Goal: Transaction & Acquisition: Purchase product/service

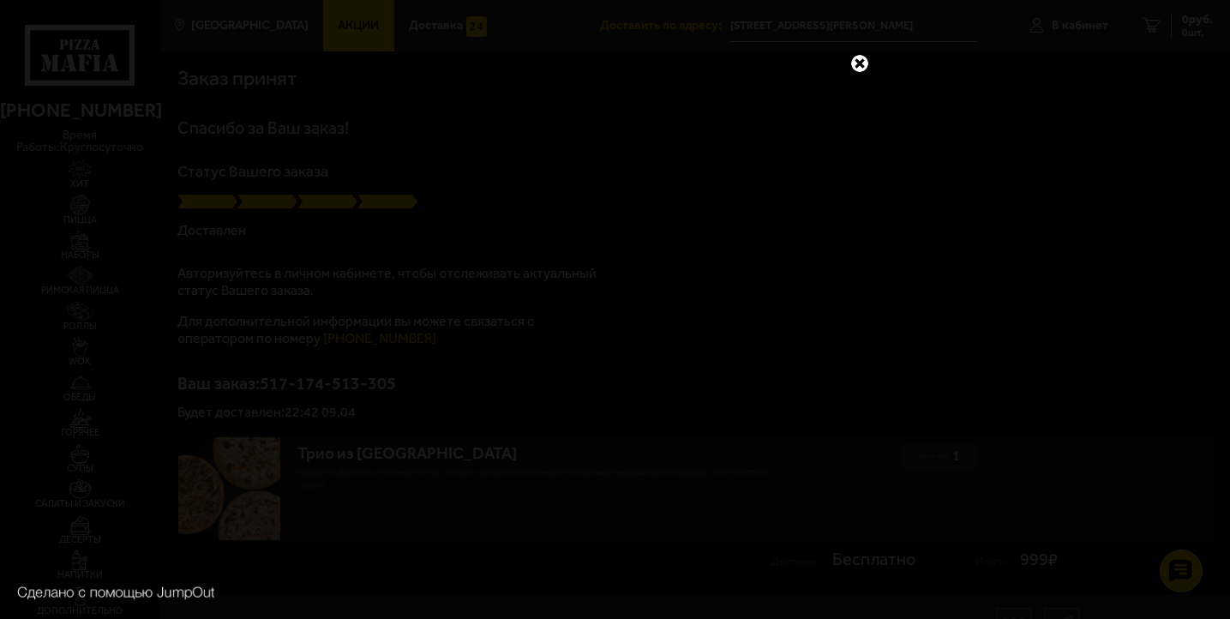
click at [857, 72] on link at bounding box center [860, 63] width 22 height 22
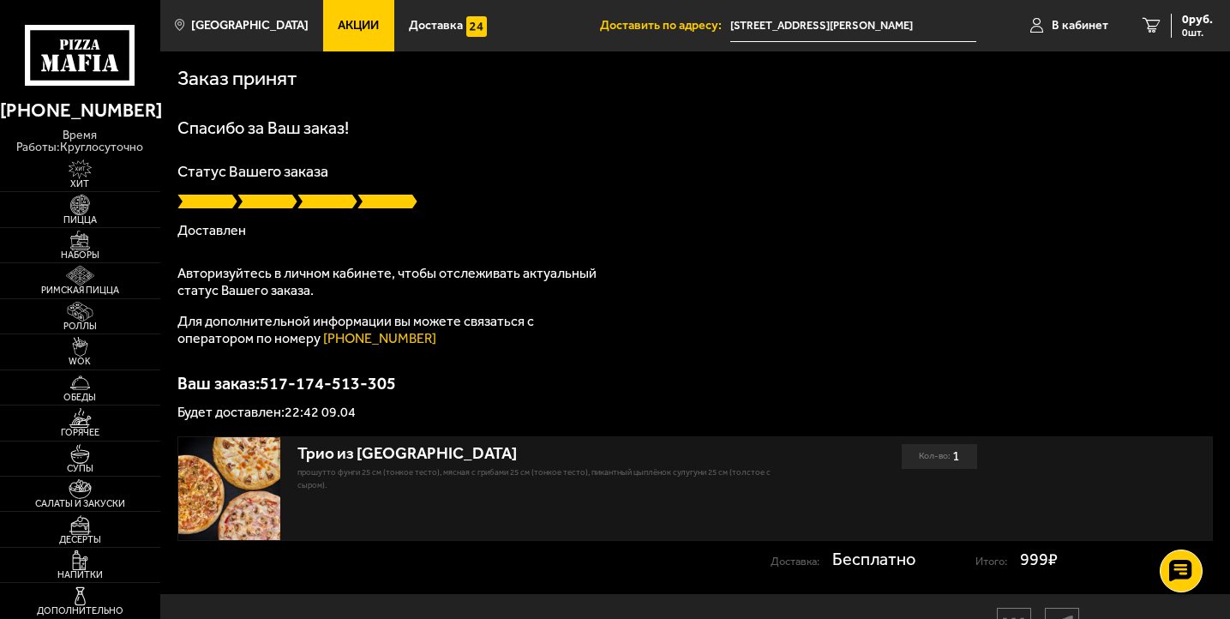
click at [400, 487] on p "Прошутто Фунги 25 см (тонкое тесто), Мясная с грибами 25 см (тонкое тесто), Пик…" at bounding box center [539, 479] width 485 height 26
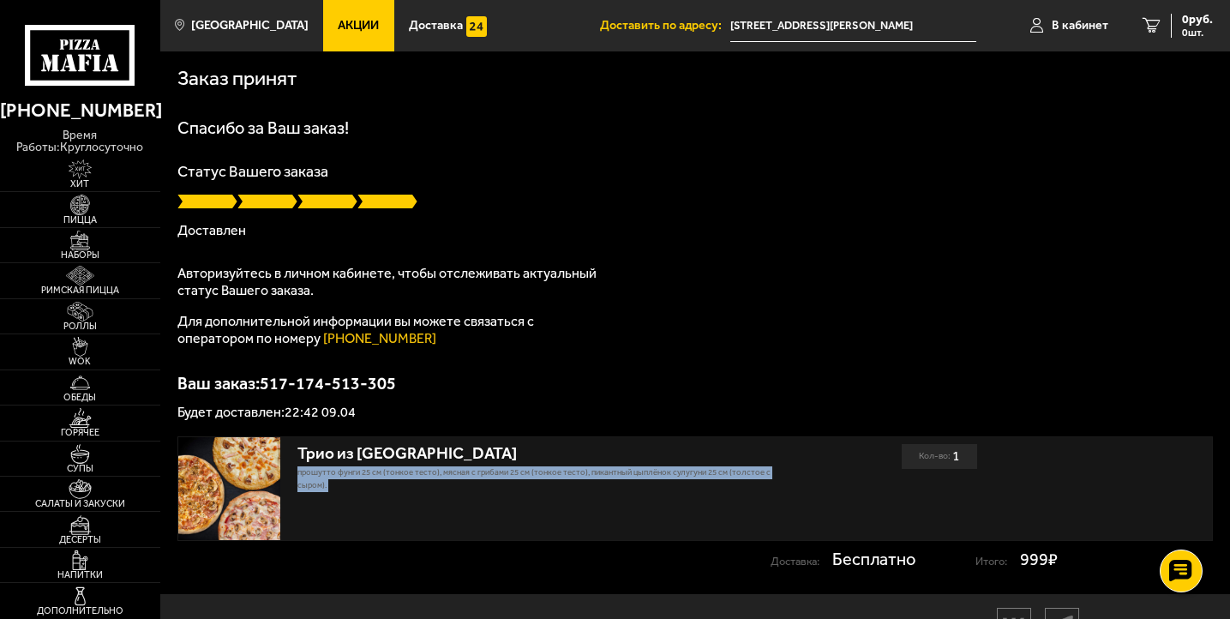
click at [400, 487] on p "Прошутто Фунги 25 см (тонкое тесто), Мясная с грибами 25 см (тонкое тесто), Пик…" at bounding box center [539, 479] width 485 height 26
click at [400, 489] on p "Прошутто Фунги 25 см (тонкое тесто), Мясная с грибами 25 см (тонкое тесто), Пик…" at bounding box center [539, 479] width 485 height 26
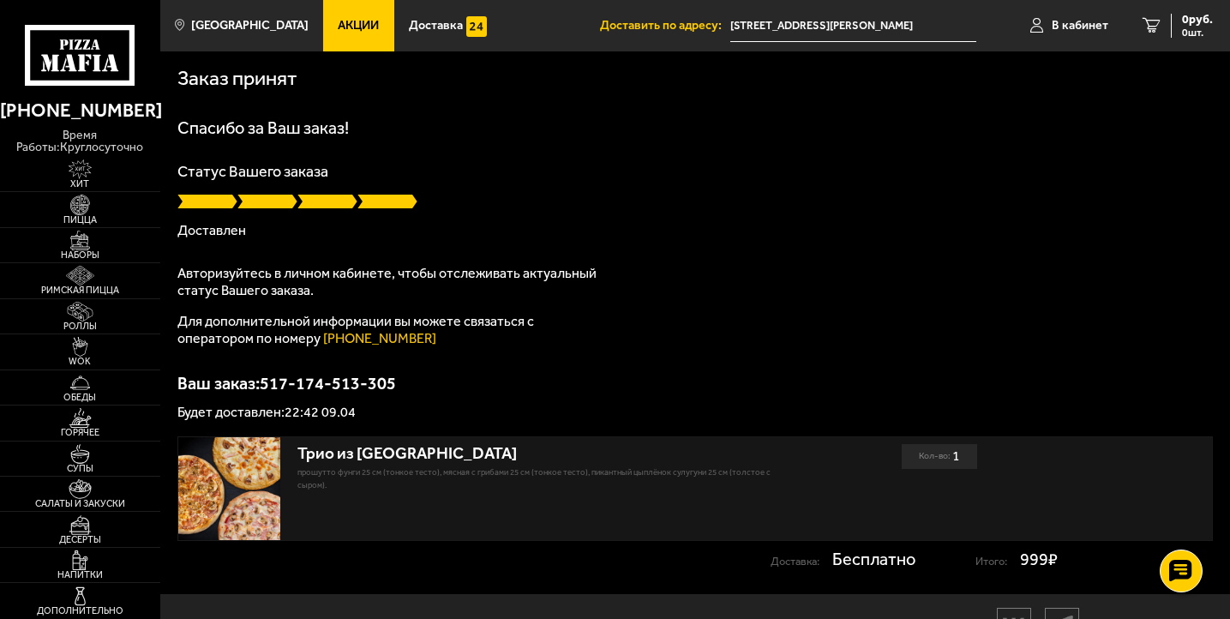
click at [53, 17] on div at bounding box center [80, 44] width 160 height 88
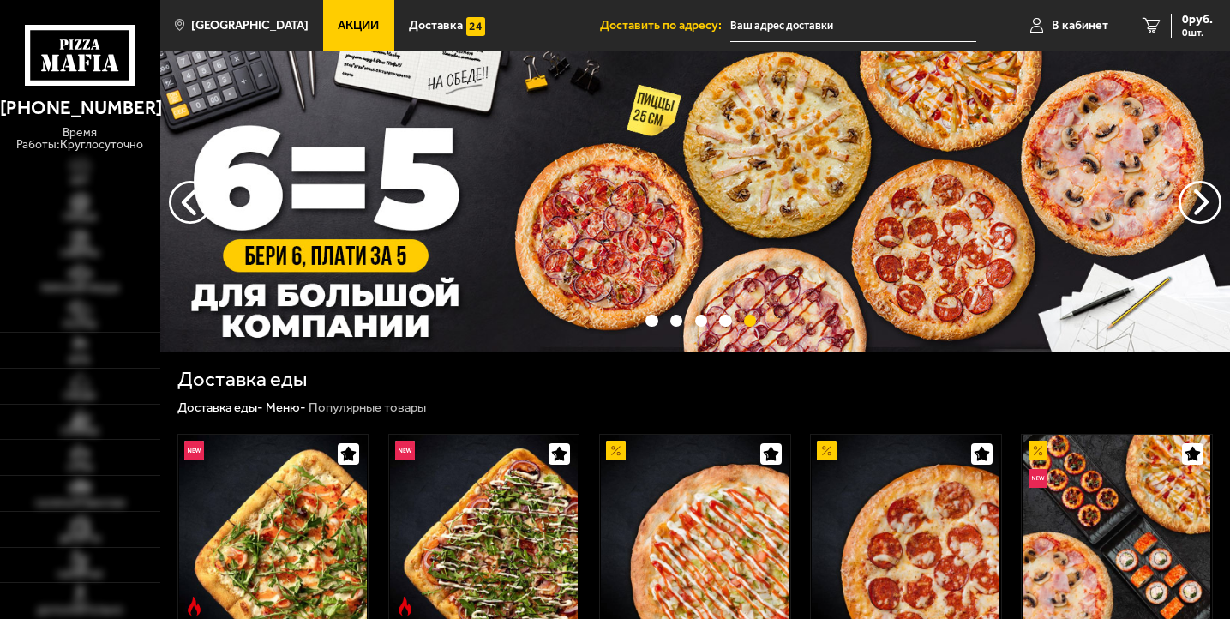
type input "[STREET_ADDRESS][PERSON_NAME]"
click at [184, 206] on button "следующий" at bounding box center [190, 202] width 43 height 43
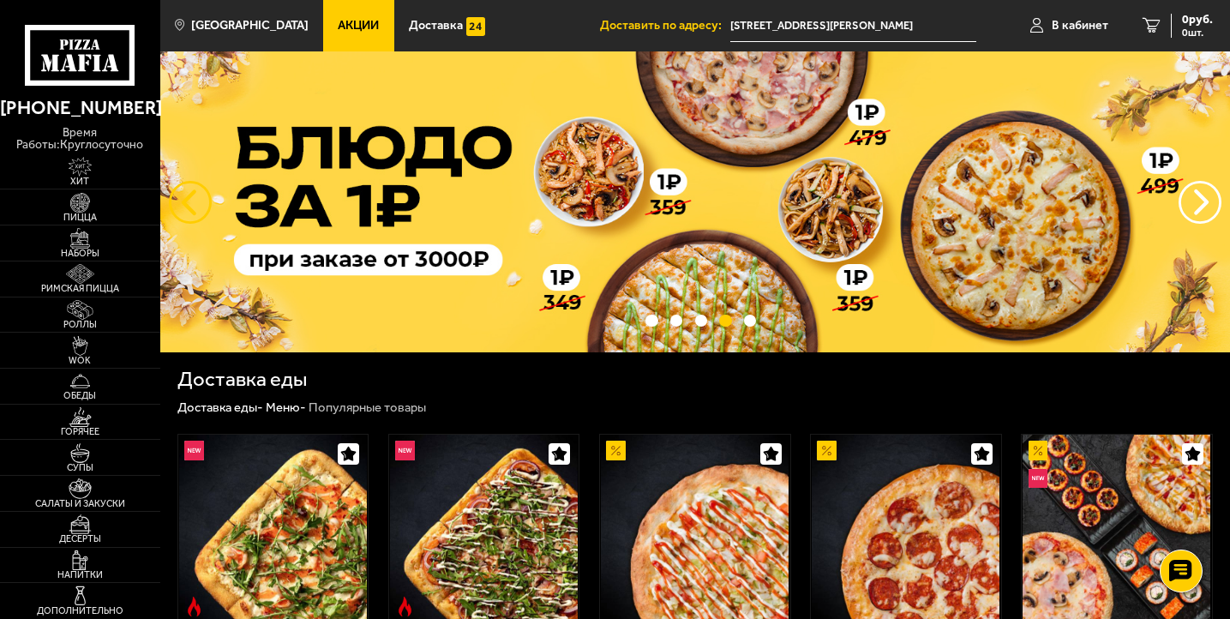
click at [184, 206] on button "следующий" at bounding box center [190, 202] width 43 height 43
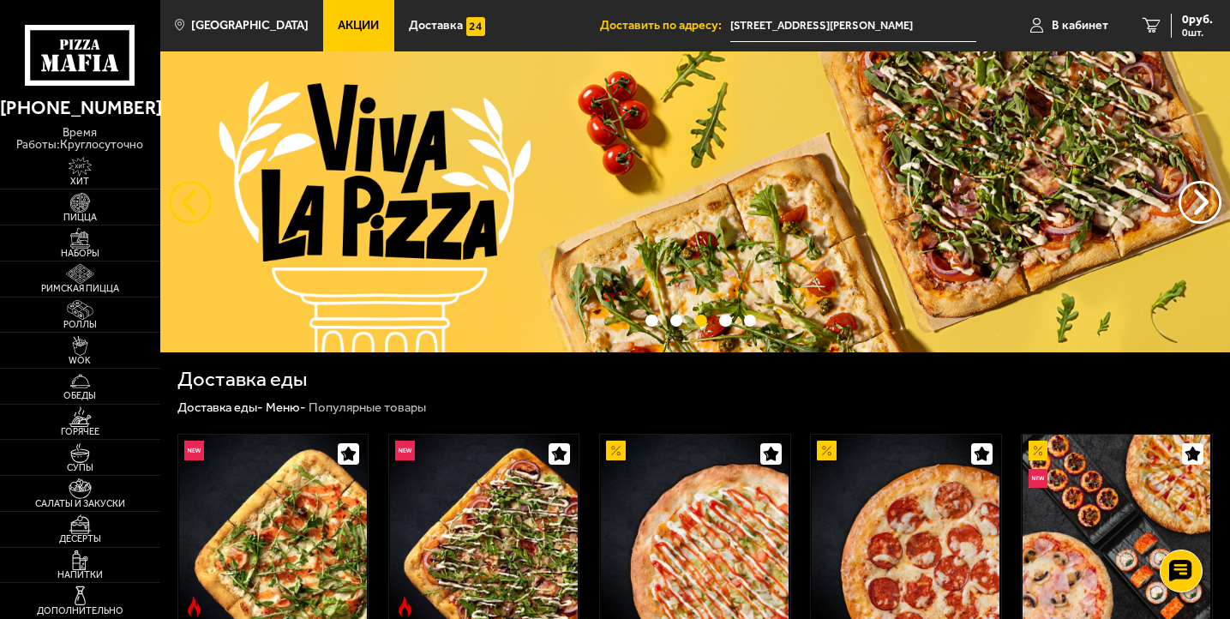
click at [184, 206] on button "следующий" at bounding box center [190, 202] width 43 height 43
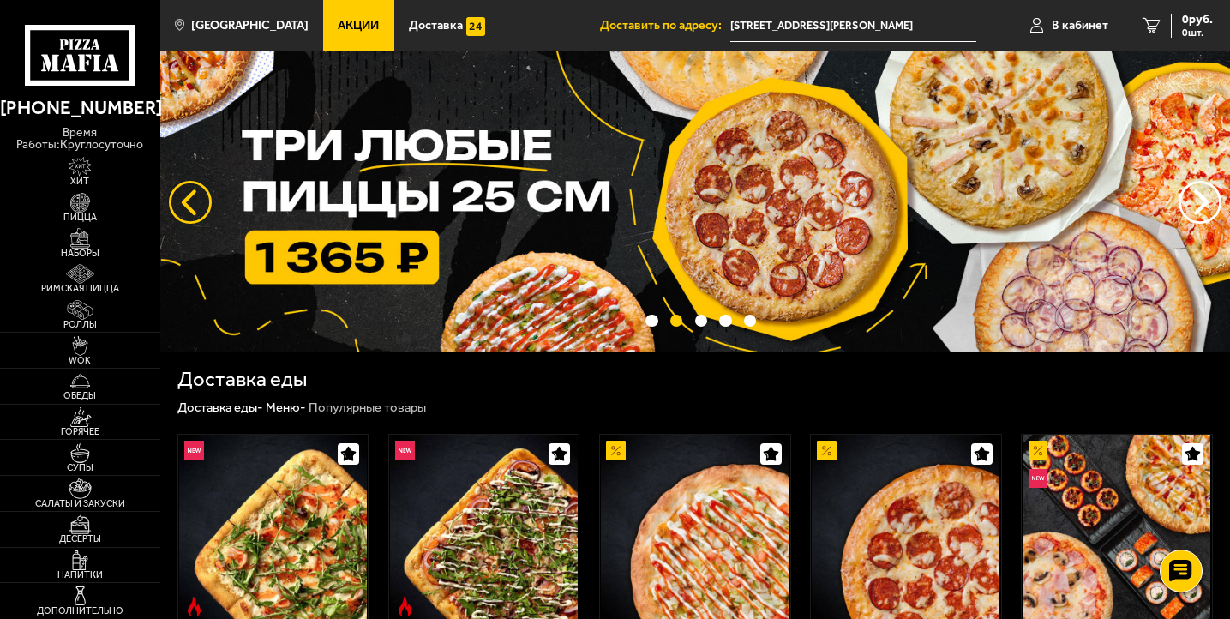
click at [184, 206] on button "следующий" at bounding box center [190, 202] width 43 height 43
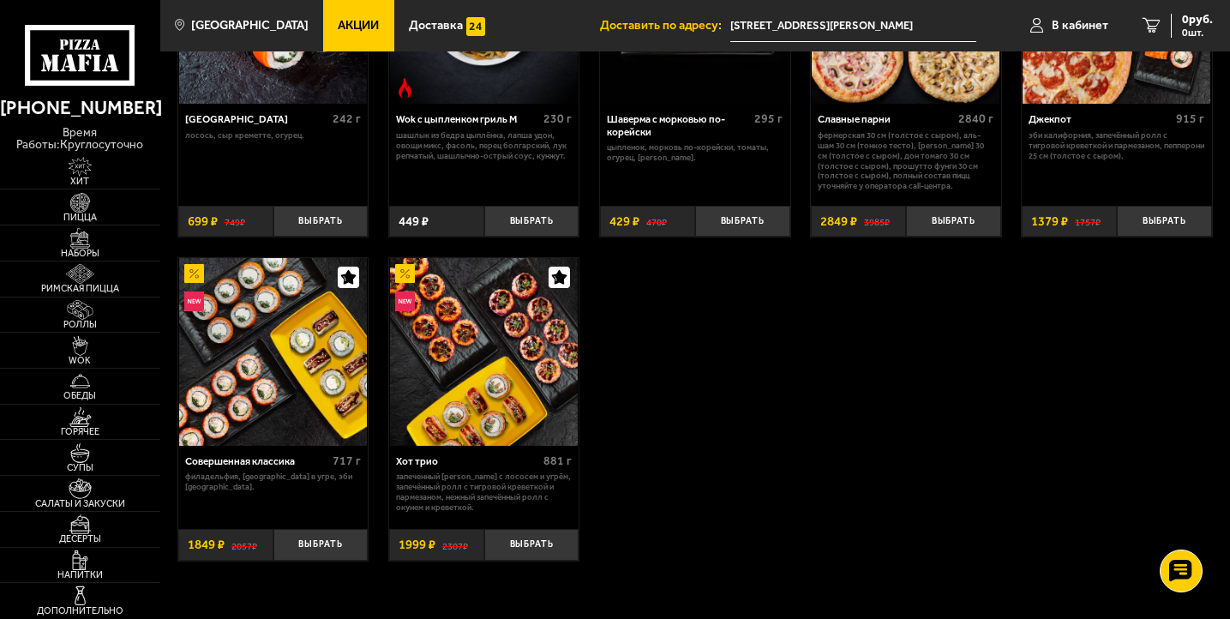
scroll to position [855, 0]
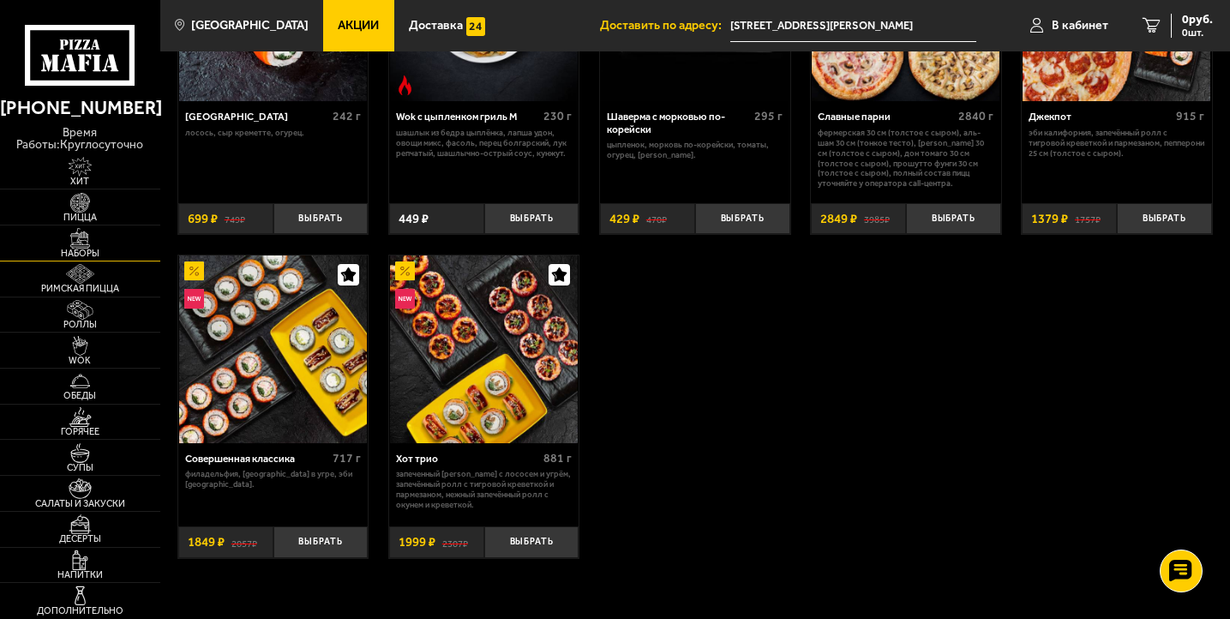
click at [89, 241] on img at bounding box center [80, 238] width 49 height 20
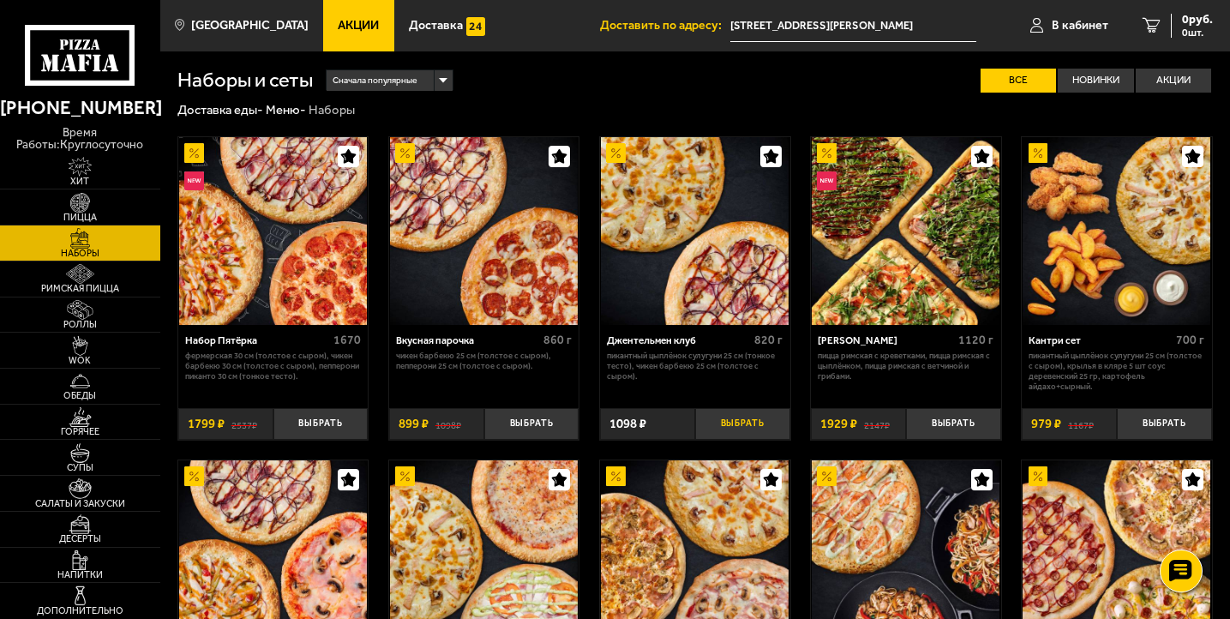
click at [739, 429] on button "Выбрать" at bounding box center [742, 424] width 95 height 32
click at [1140, 28] on link "1 1098 руб. 1 шт." at bounding box center [1167, 25] width 125 height 51
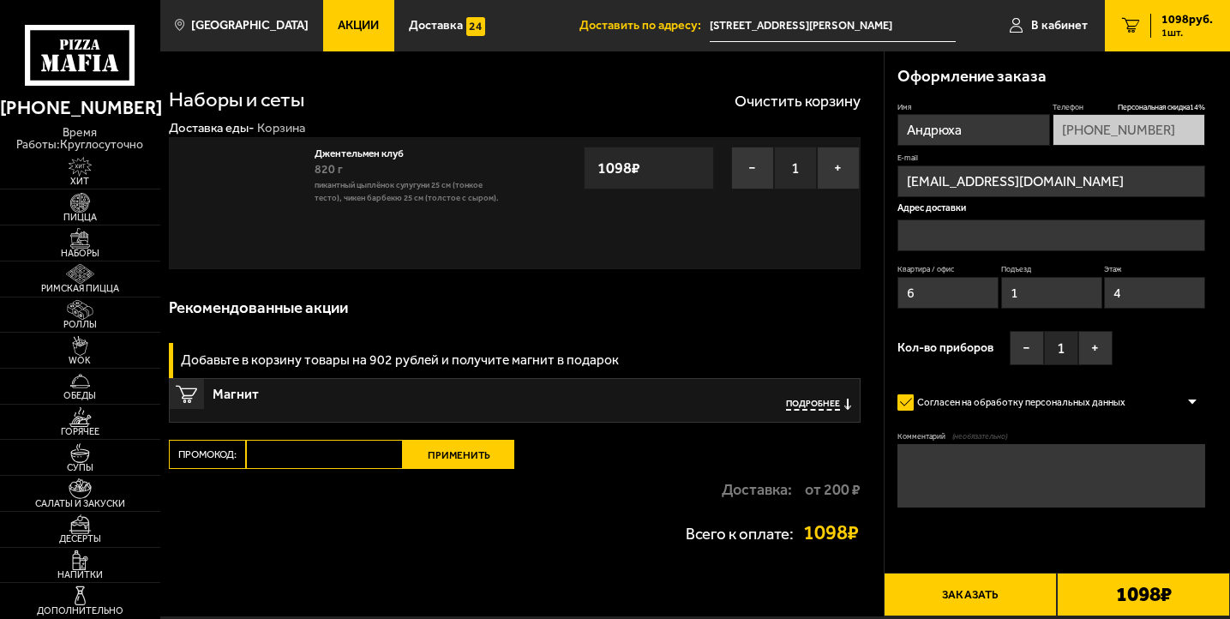
type input "проспект Маршала Жукова, 20"
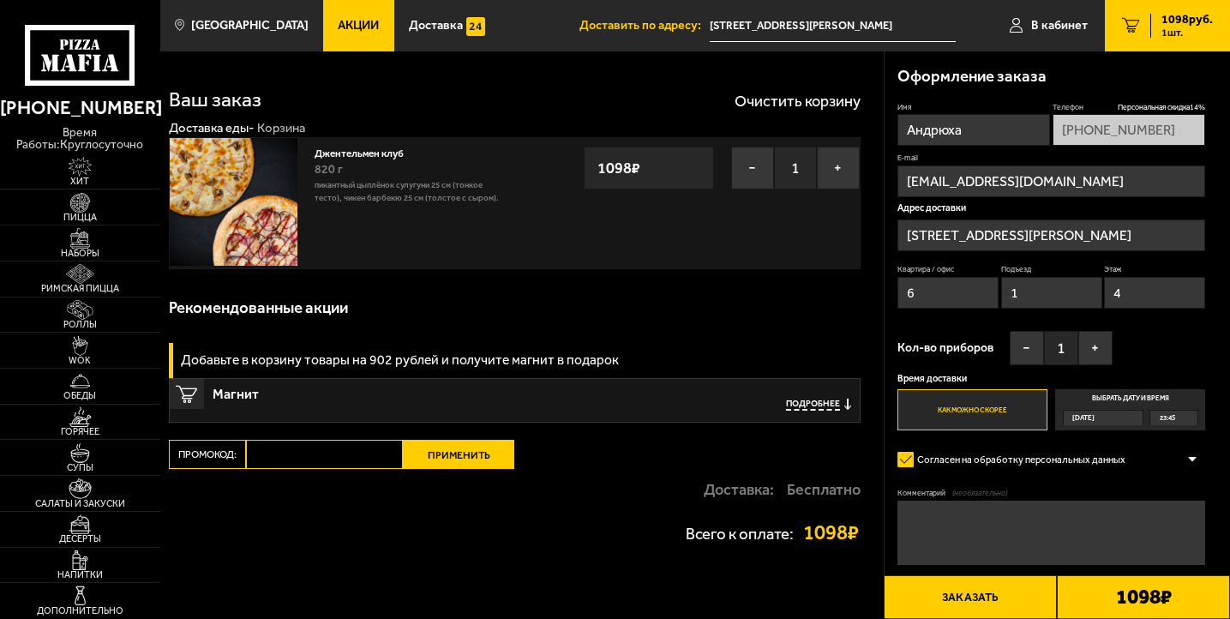
click at [806, 402] on span "Подробнее" at bounding box center [813, 405] width 54 height 13
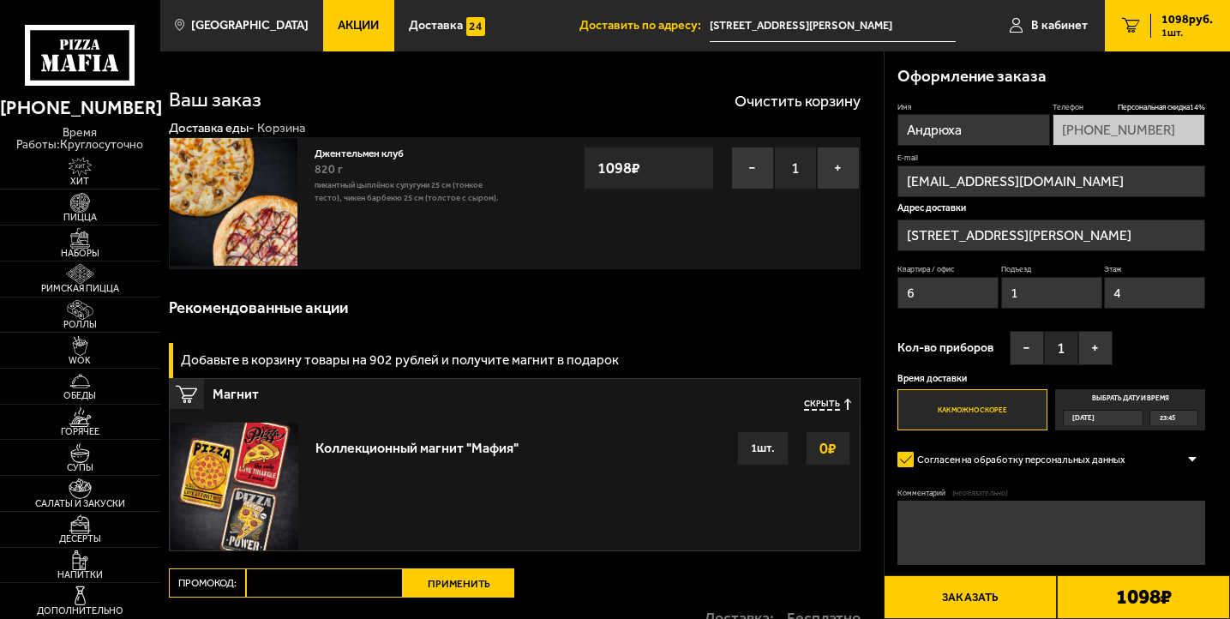
click at [806, 401] on span "Скрыть" at bounding box center [822, 405] width 36 height 13
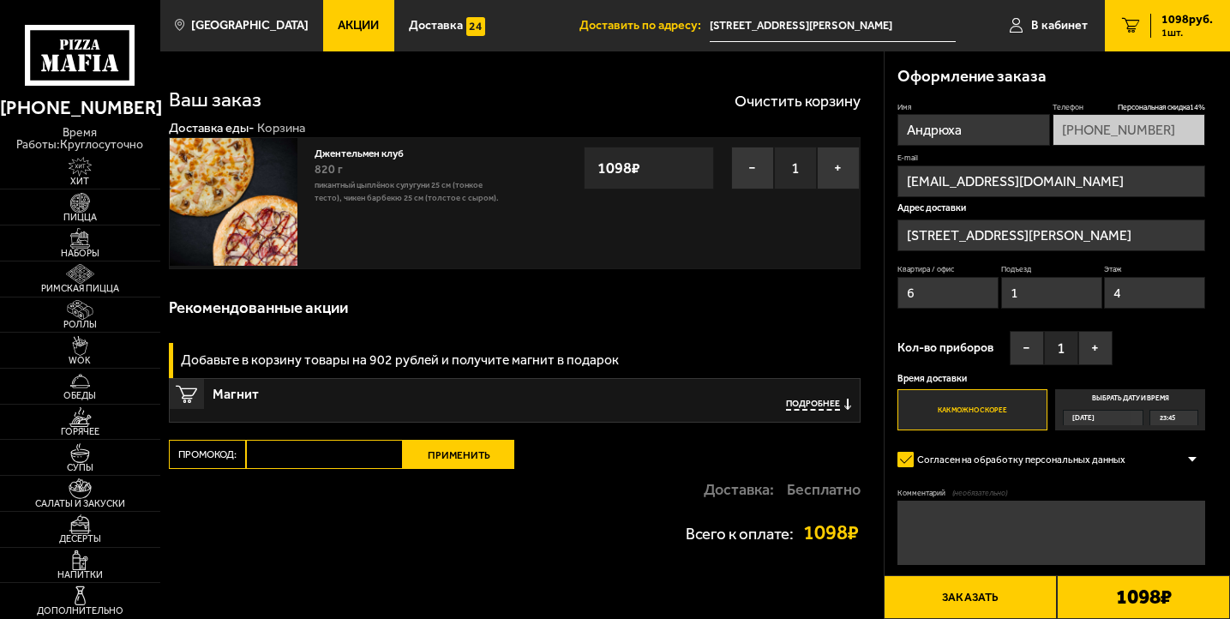
click at [980, 610] on button "Заказать" at bounding box center [970, 597] width 173 height 44
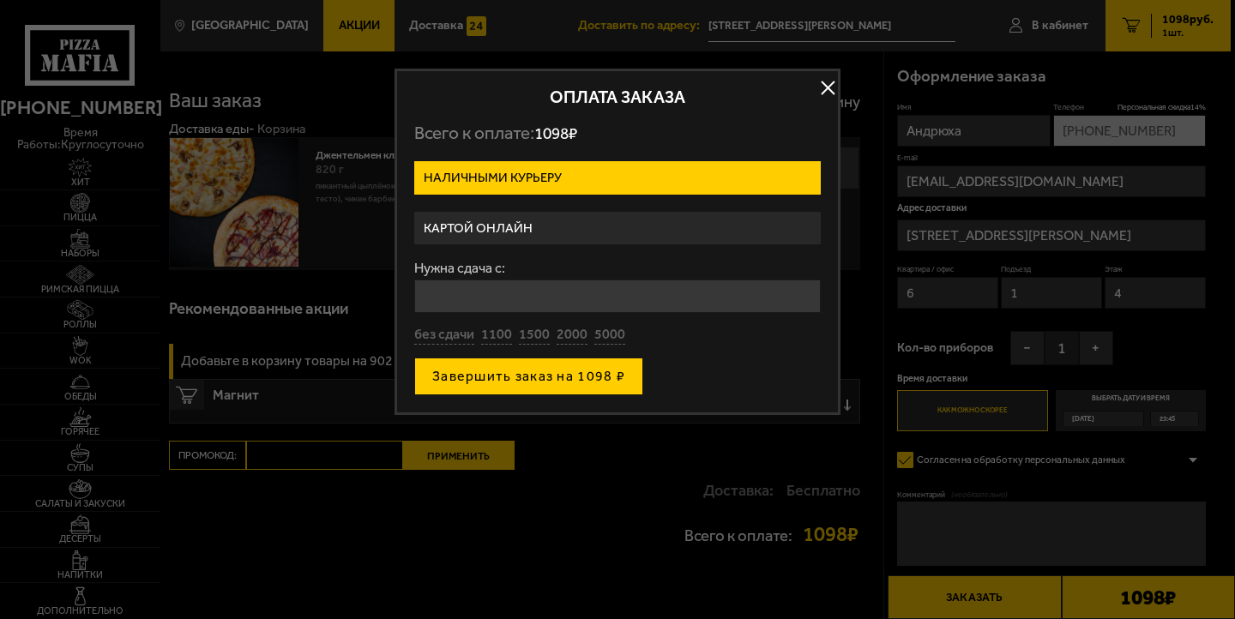
click at [538, 369] on button "Завершить заказ на 1098 ₽" at bounding box center [528, 377] width 229 height 38
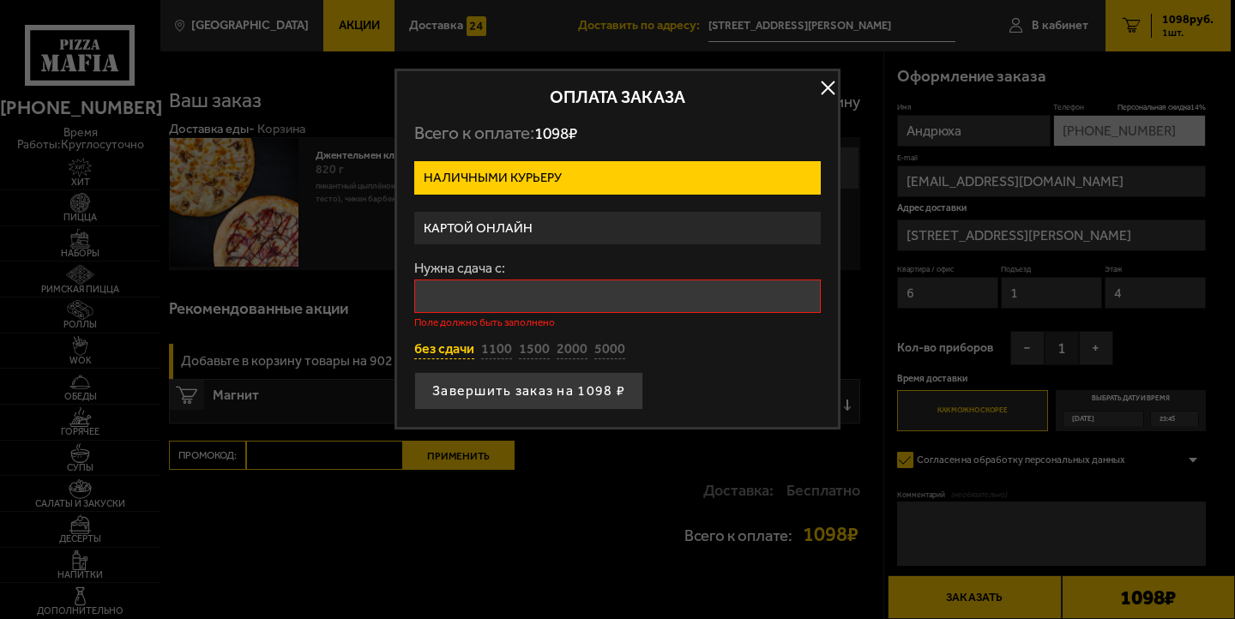
click at [464, 344] on button "без сдачи" at bounding box center [444, 349] width 60 height 19
type input "0"
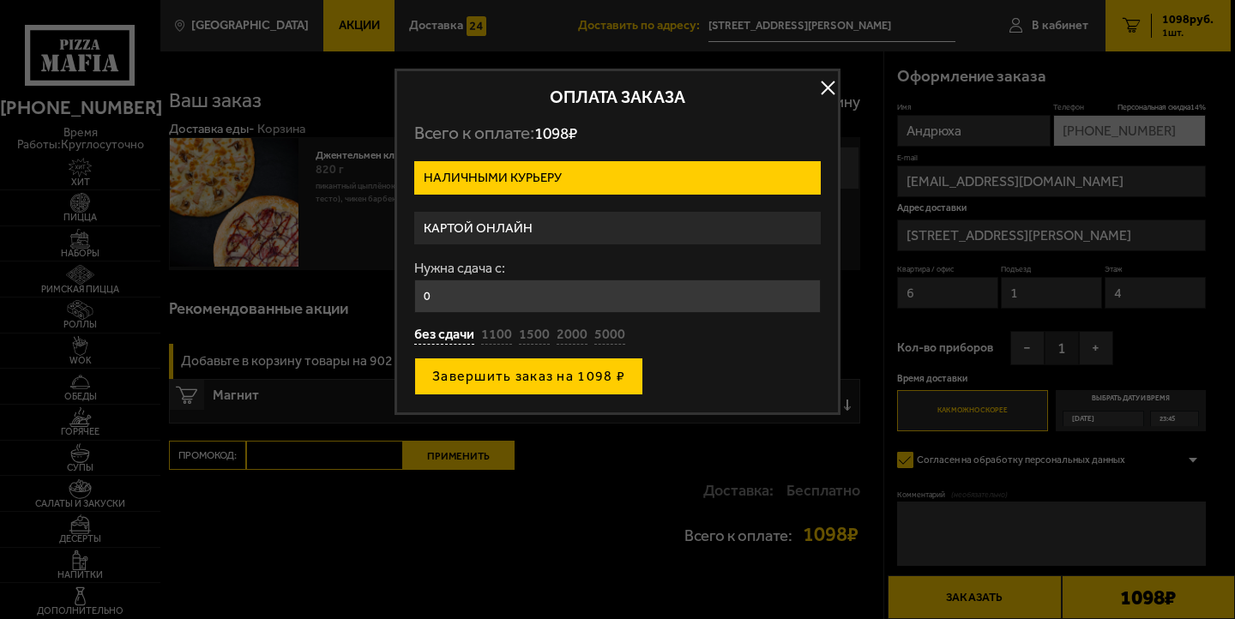
click at [475, 383] on button "Завершить заказ на 1098 ₽" at bounding box center [528, 377] width 229 height 38
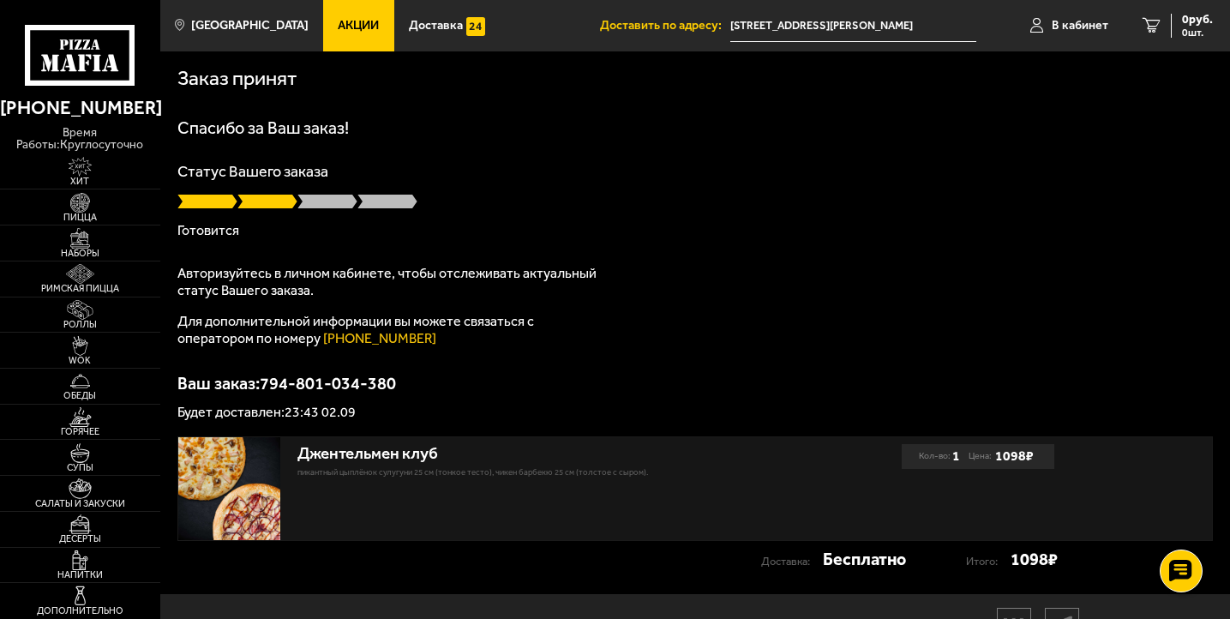
click at [354, 210] on div "Статус Вашего заказа Готовится" at bounding box center [695, 201] width 1036 height 74
click at [354, 213] on div "Статус Вашего заказа Готовится" at bounding box center [695, 201] width 1036 height 74
